Goal: Task Accomplishment & Management: Manage account settings

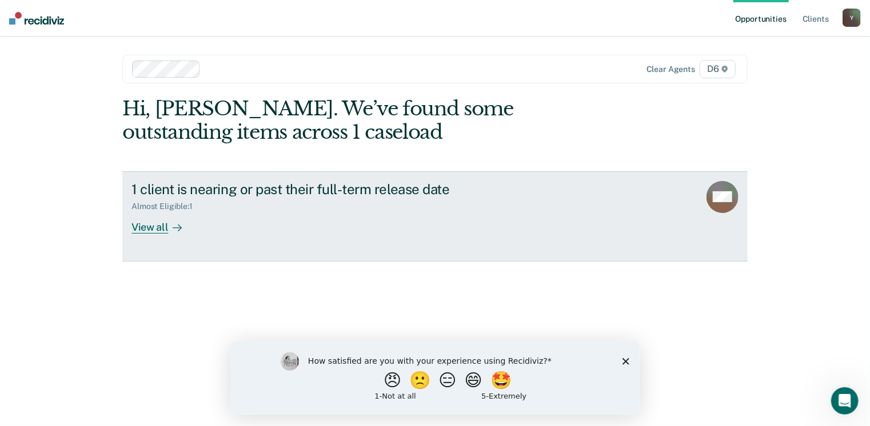
click at [154, 227] on div "View all" at bounding box center [163, 223] width 64 height 22
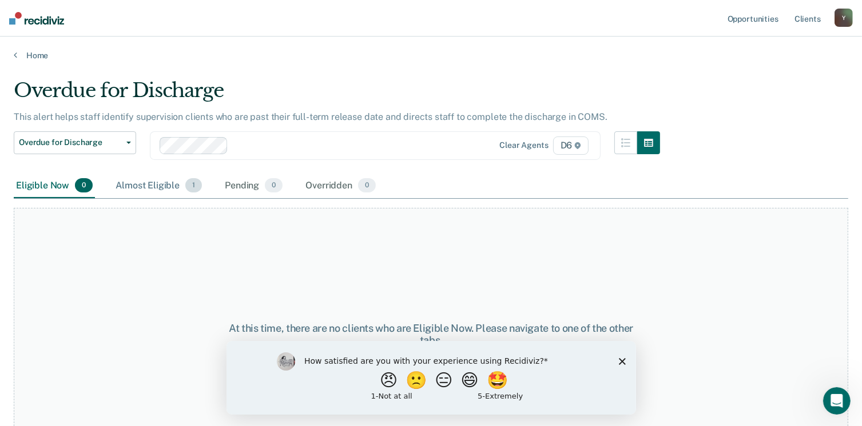
click at [144, 190] on div "Almost Eligible 1" at bounding box center [158, 186] width 91 height 25
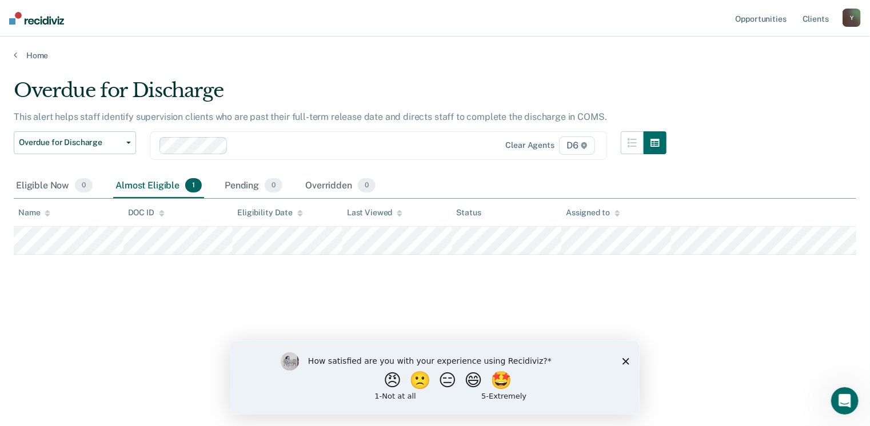
click at [627, 363] on polygon "Close survey" at bounding box center [625, 361] width 7 height 7
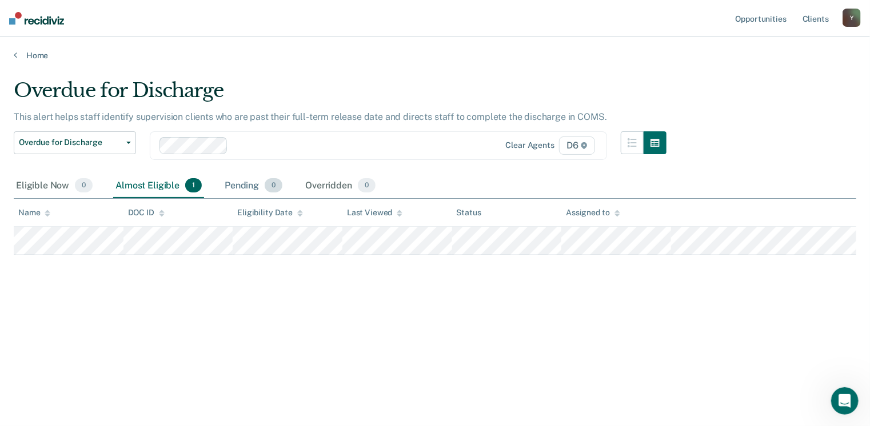
click at [258, 182] on div "Pending 0" at bounding box center [253, 186] width 62 height 25
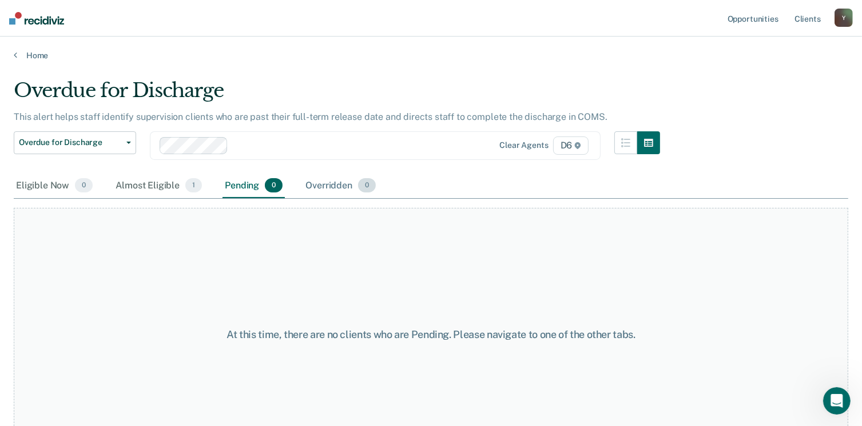
click at [311, 188] on div "Overridden 0" at bounding box center [340, 186] width 75 height 25
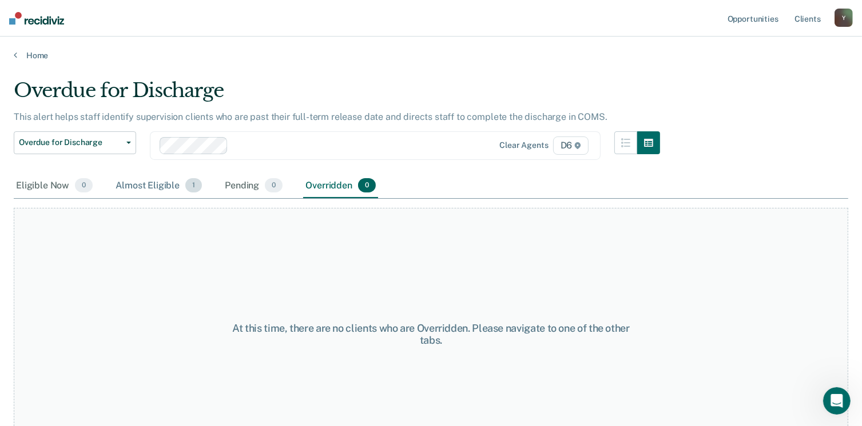
click at [168, 178] on div "Almost Eligible 1" at bounding box center [158, 186] width 91 height 25
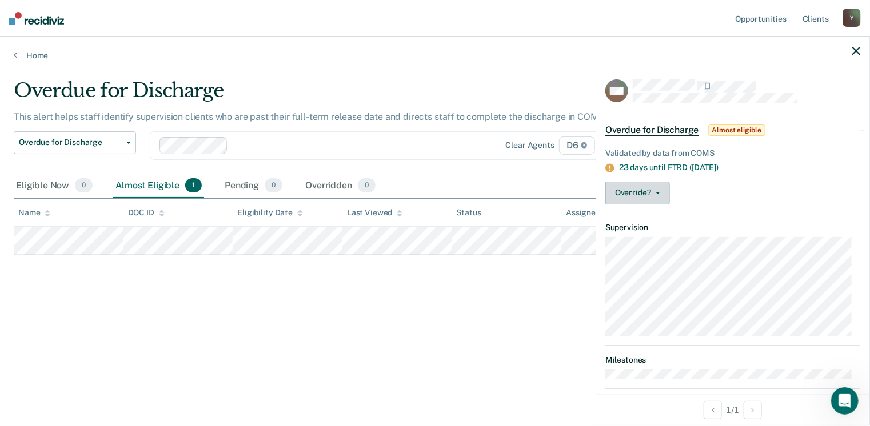
click at [657, 195] on button "Override?" at bounding box center [637, 193] width 65 height 23
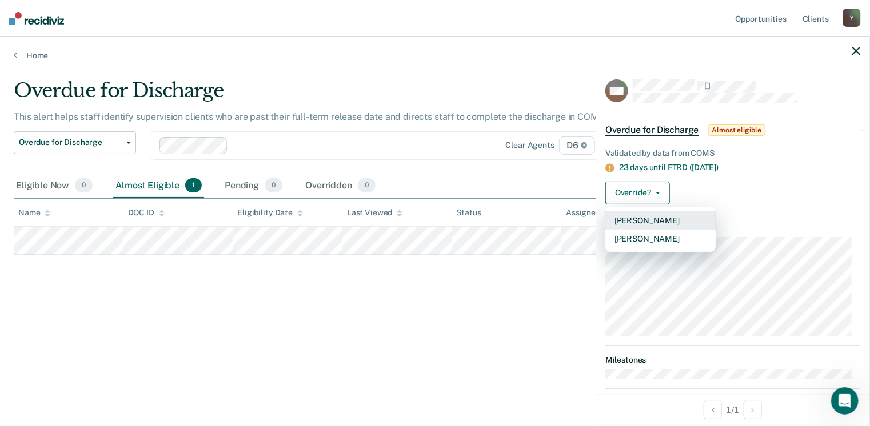
click at [660, 218] on button "[PERSON_NAME]" at bounding box center [660, 221] width 110 height 18
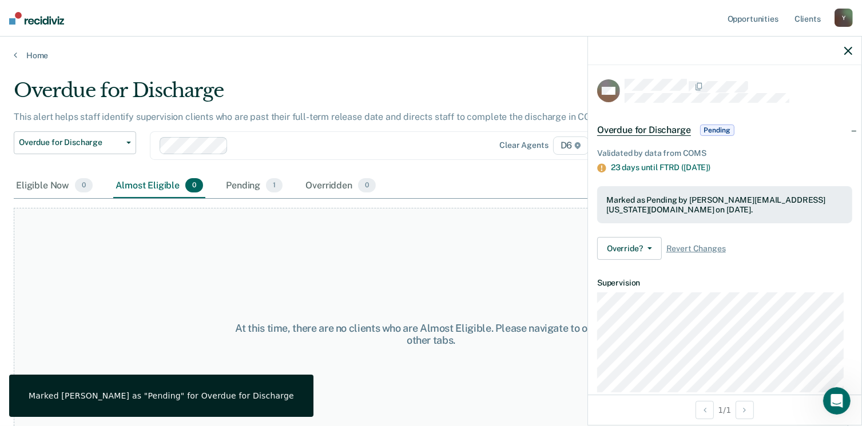
click at [846, 51] on icon "button" at bounding box center [848, 51] width 8 height 8
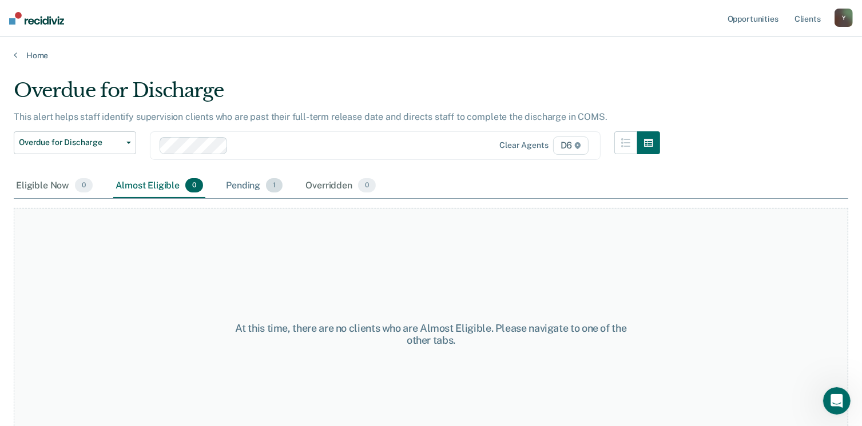
click at [237, 181] on div "Pending 1" at bounding box center [254, 186] width 61 height 25
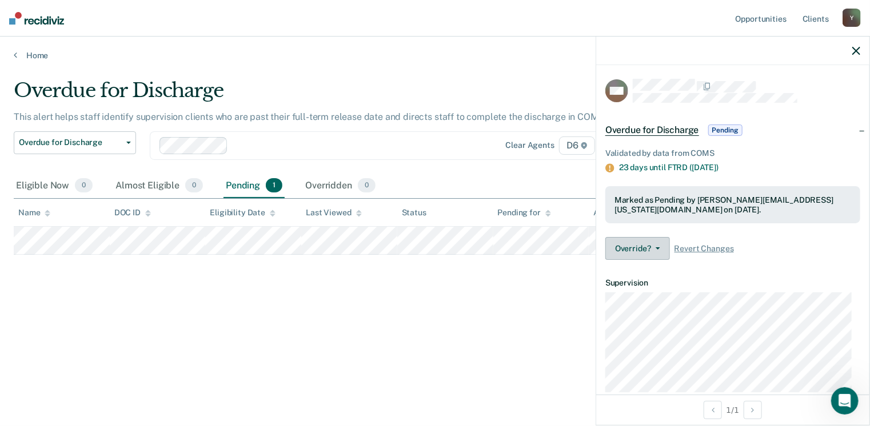
click at [662, 248] on button "Override?" at bounding box center [637, 248] width 65 height 23
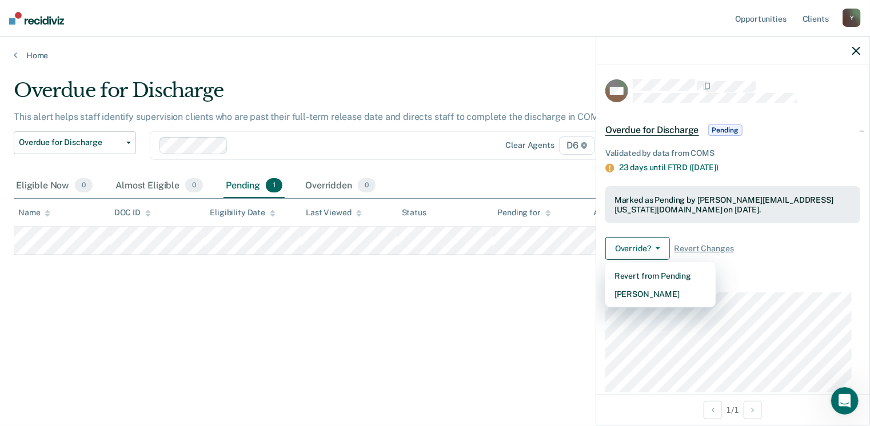
click at [473, 276] on div "Overdue for Discharge This alert helps staff identify supervision clients who a…" at bounding box center [435, 210] width 843 height 262
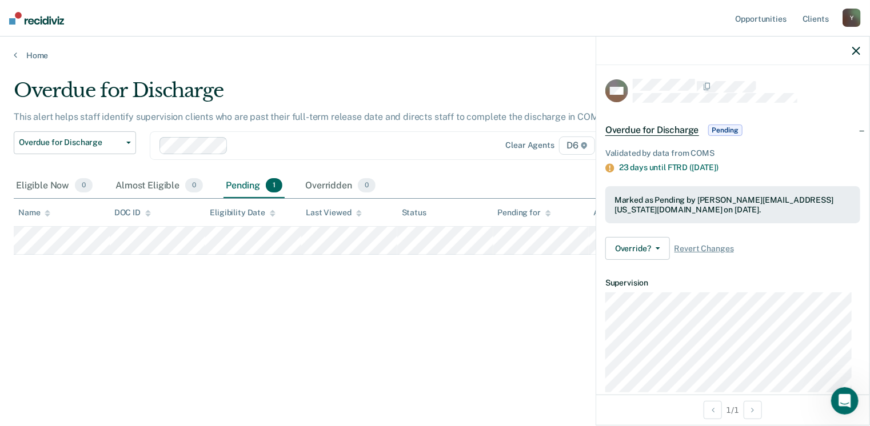
click at [860, 51] on icon "button" at bounding box center [856, 51] width 8 height 8
